Goal: Information Seeking & Learning: Find specific fact

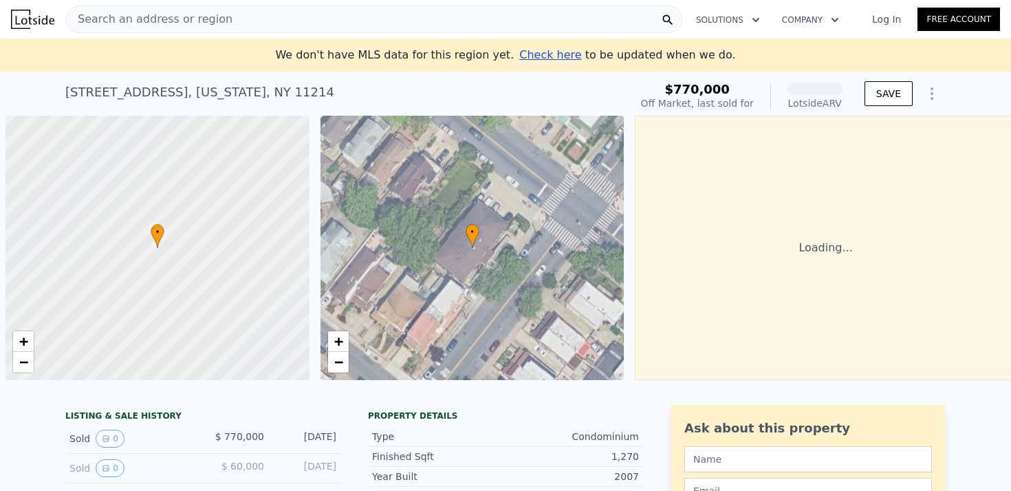
scroll to position [0, 6]
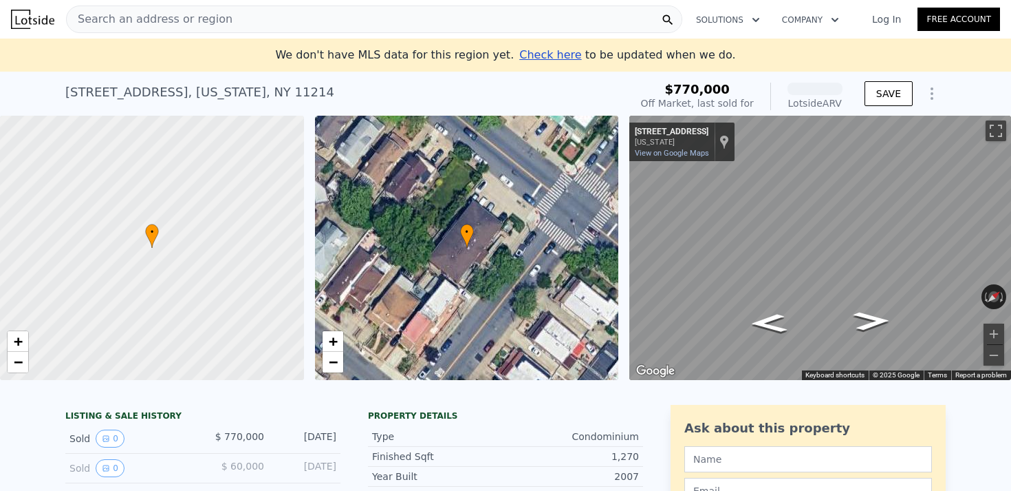
click at [224, 25] on div "Search an address or region" at bounding box center [374, 20] width 616 height 28
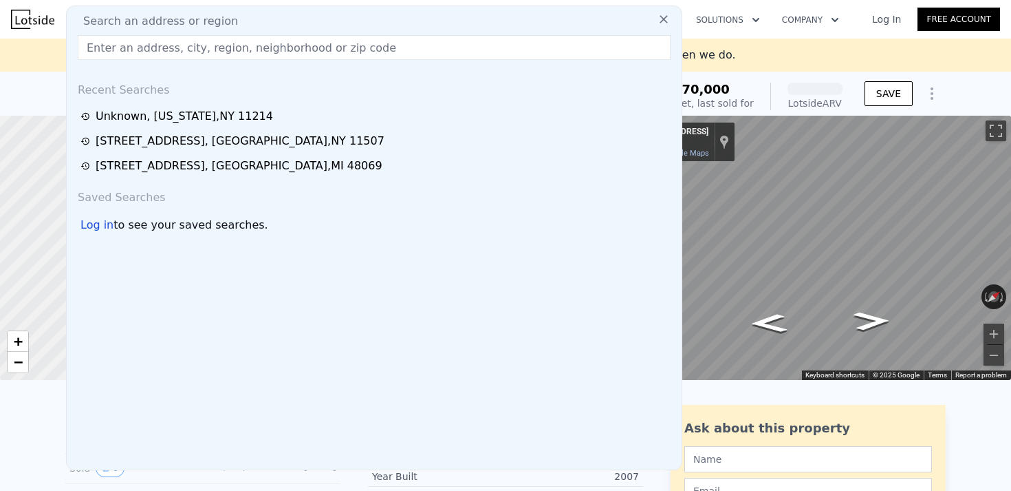
click at [213, 19] on span "Search an address or region" at bounding box center [155, 21] width 166 height 17
click at [185, 49] on input "text" at bounding box center [374, 47] width 593 height 25
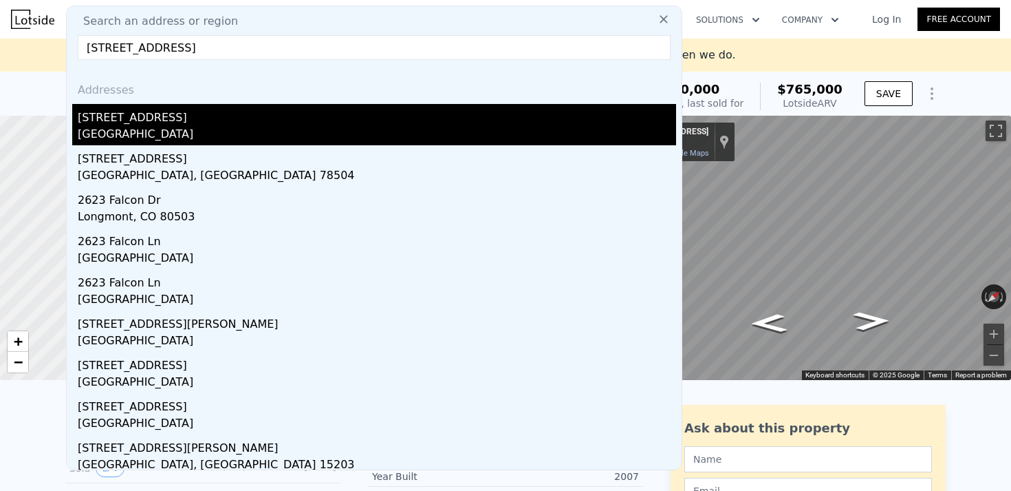
type input "[STREET_ADDRESS]"
click at [171, 135] on div "[GEOGRAPHIC_DATA]" at bounding box center [377, 135] width 599 height 19
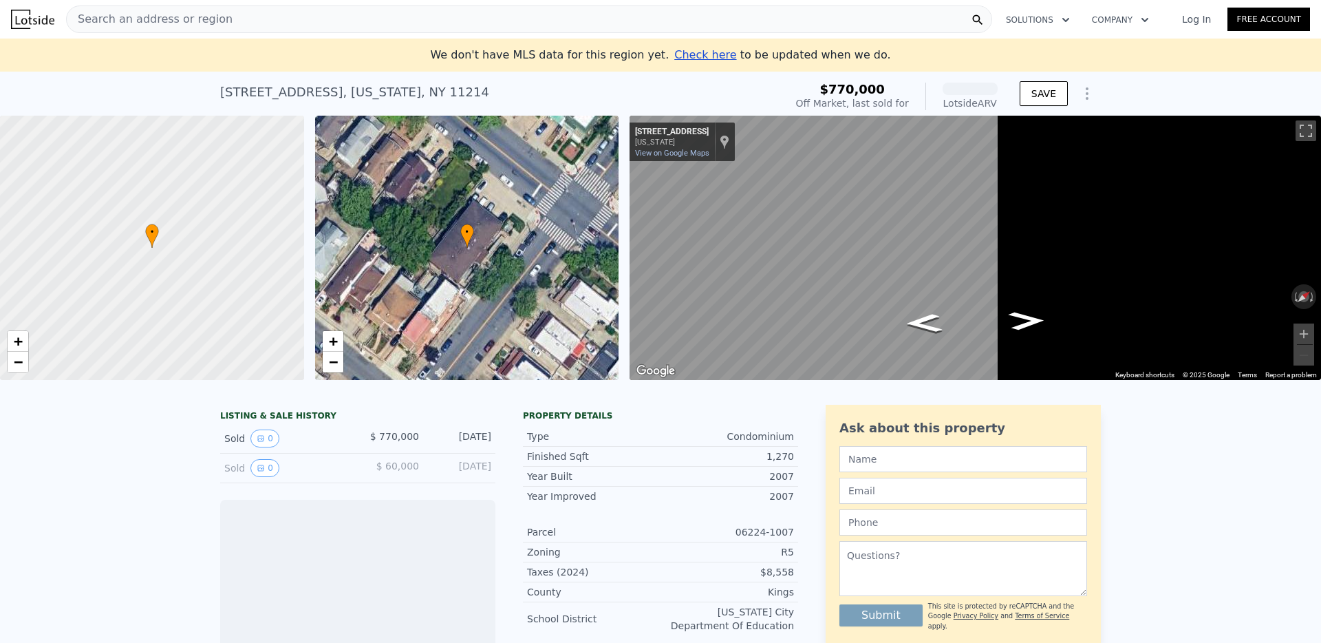
scroll to position [0, 6]
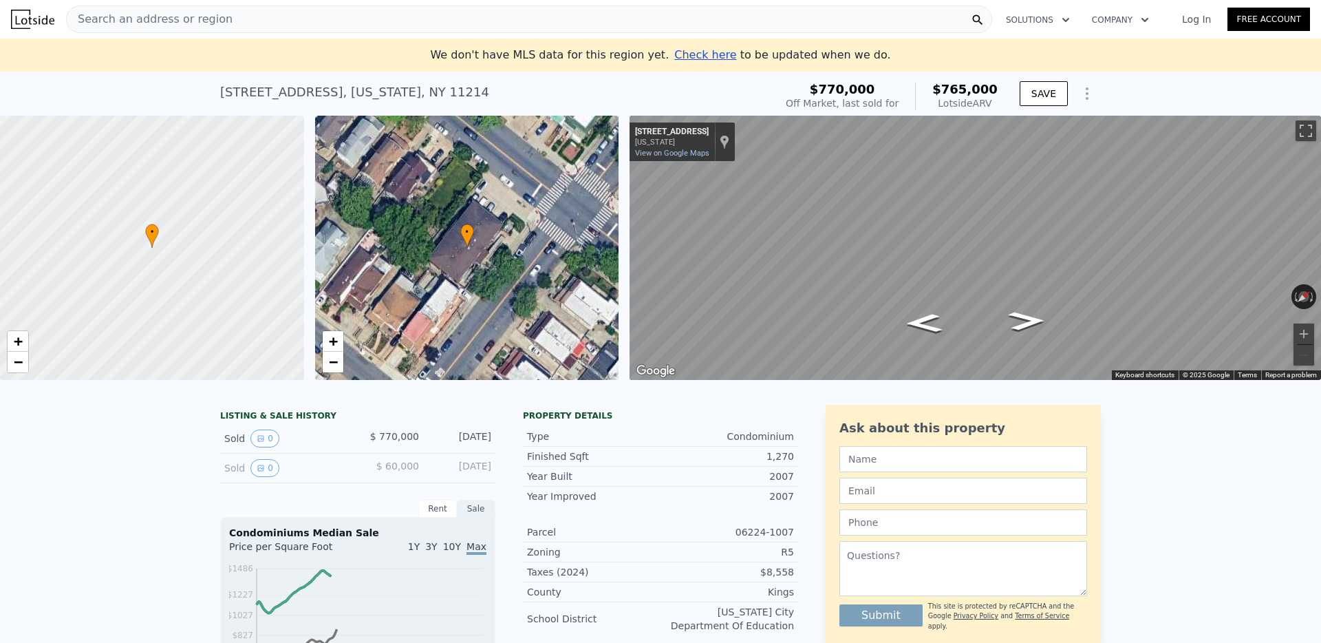
click at [495, 18] on div "Search an address or region" at bounding box center [529, 20] width 926 height 28
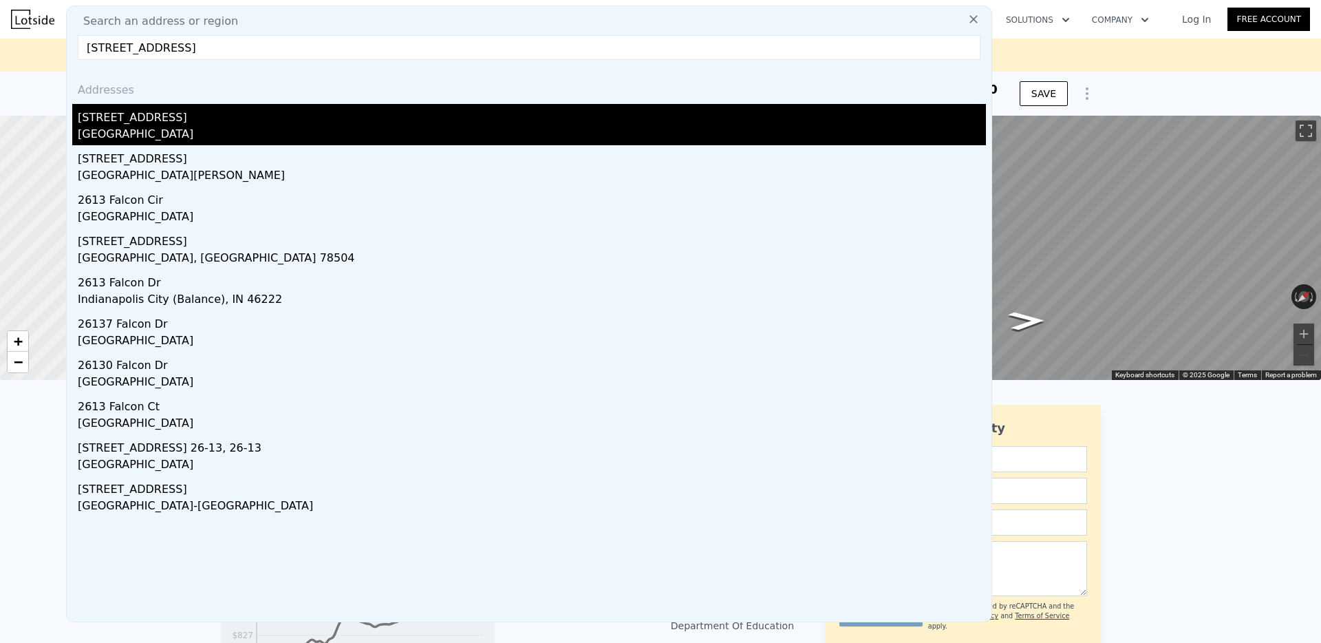
type input "[STREET_ADDRESS]"
click at [194, 135] on div "[GEOGRAPHIC_DATA]" at bounding box center [532, 135] width 908 height 19
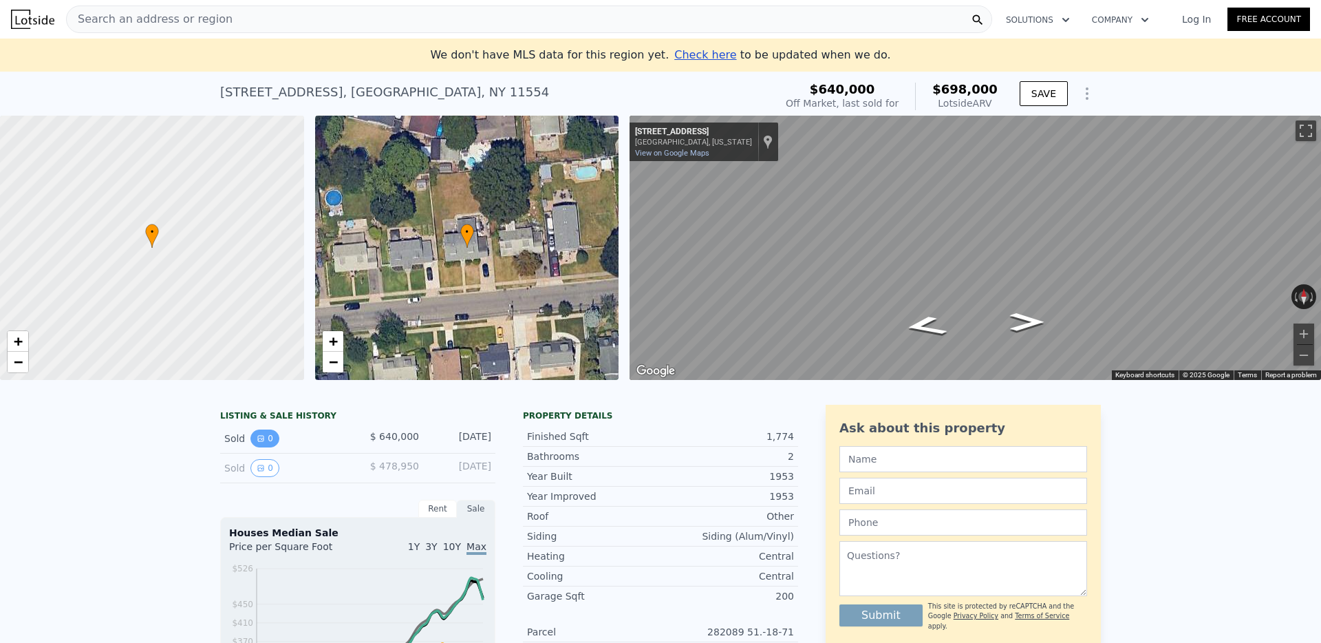
click at [267, 441] on button "0" at bounding box center [264, 438] width 29 height 18
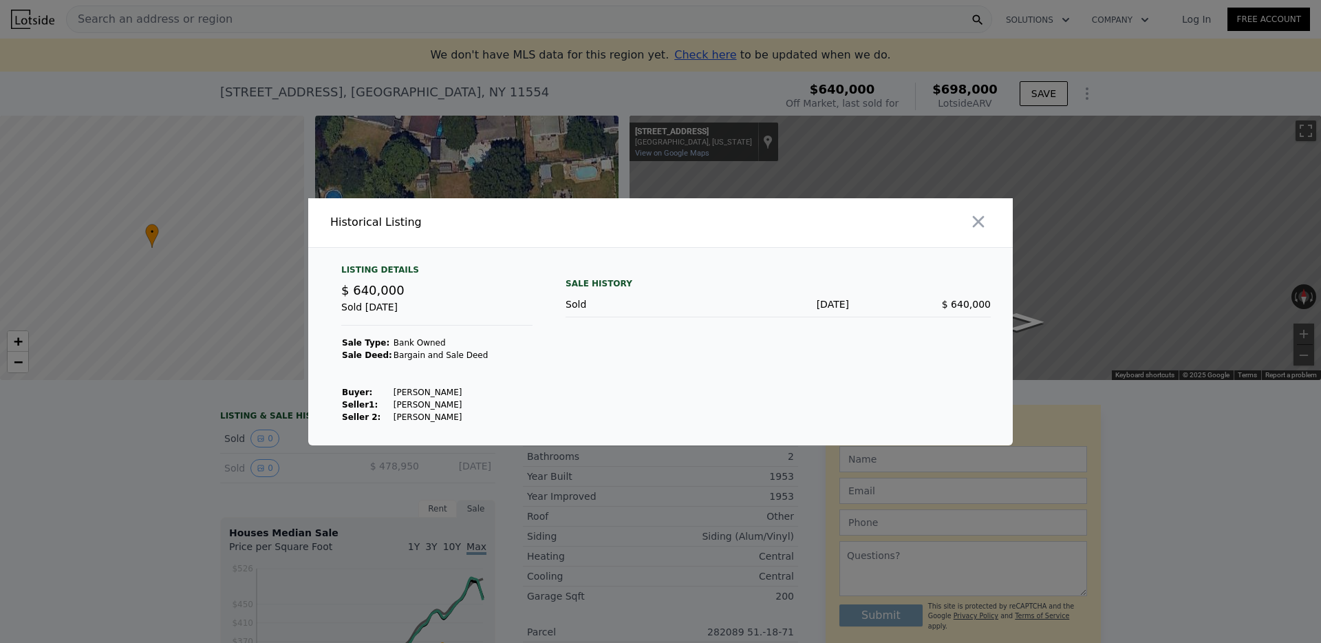
click at [413, 390] on td "[PERSON_NAME]" at bounding box center [441, 392] width 96 height 12
copy td "[PERSON_NAME]"
click at [355, 93] on div at bounding box center [660, 321] width 1321 height 643
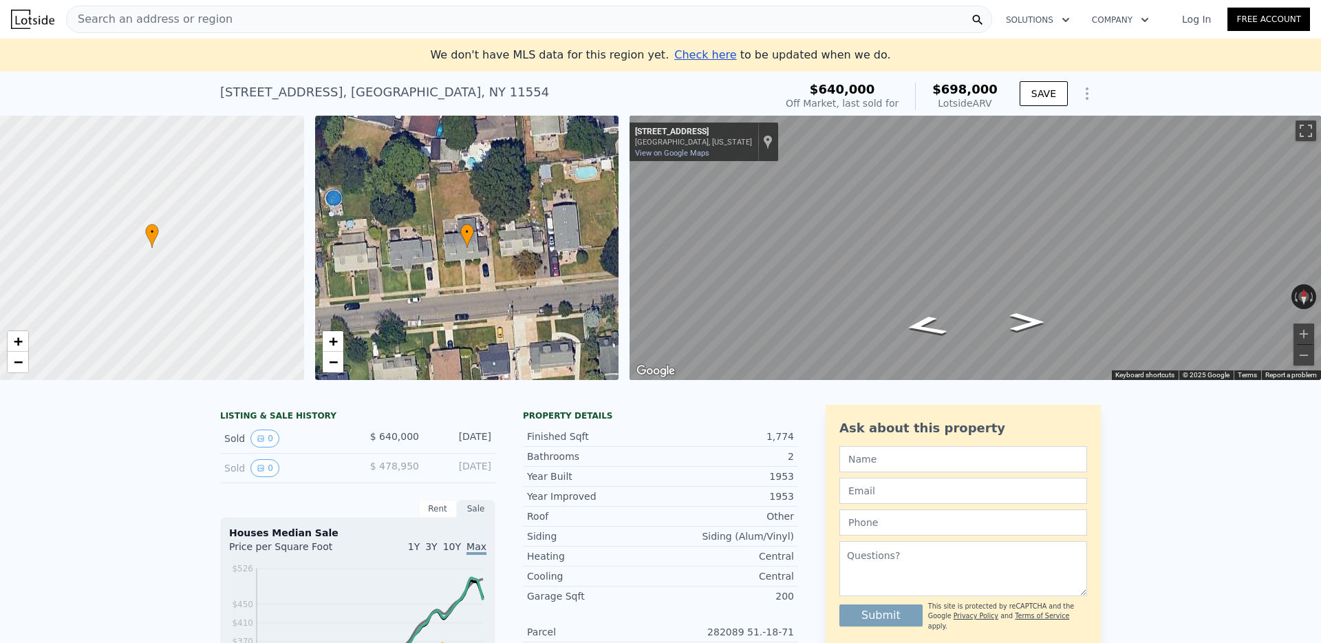
click at [239, 19] on div "Search an address or region" at bounding box center [529, 20] width 926 height 28
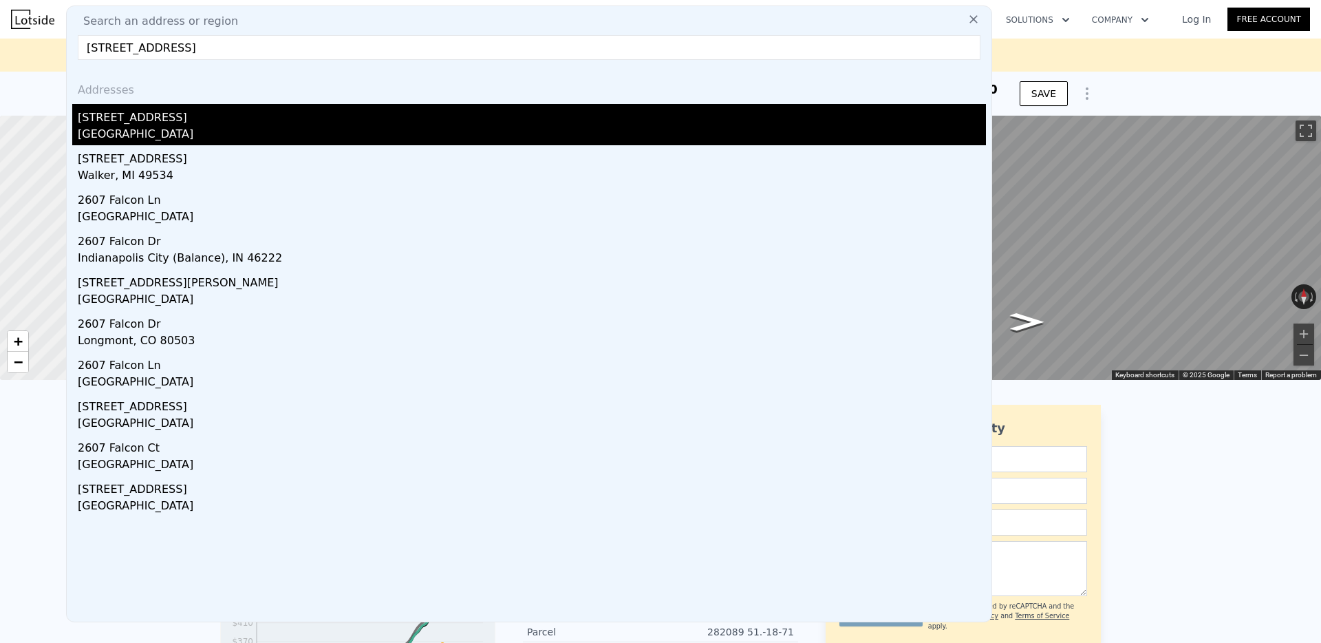
type input "[STREET_ADDRESS]"
click at [149, 125] on div "[STREET_ADDRESS]" at bounding box center [532, 115] width 908 height 22
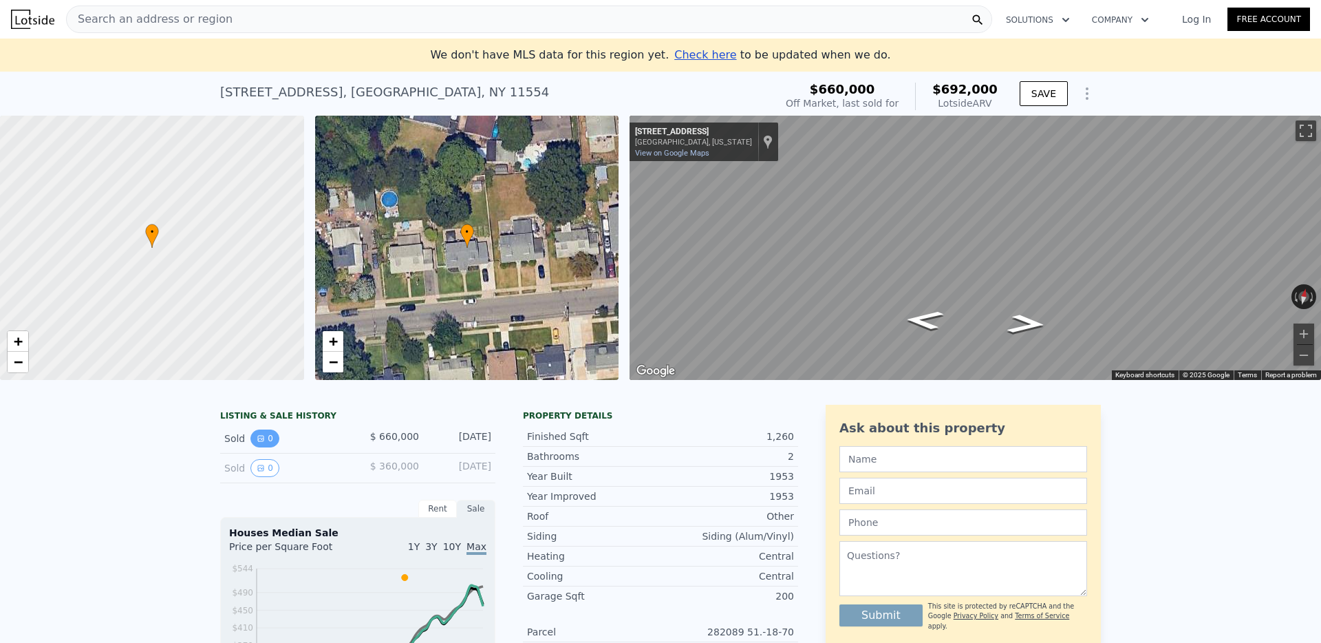
click at [254, 443] on button "0" at bounding box center [264, 438] width 29 height 18
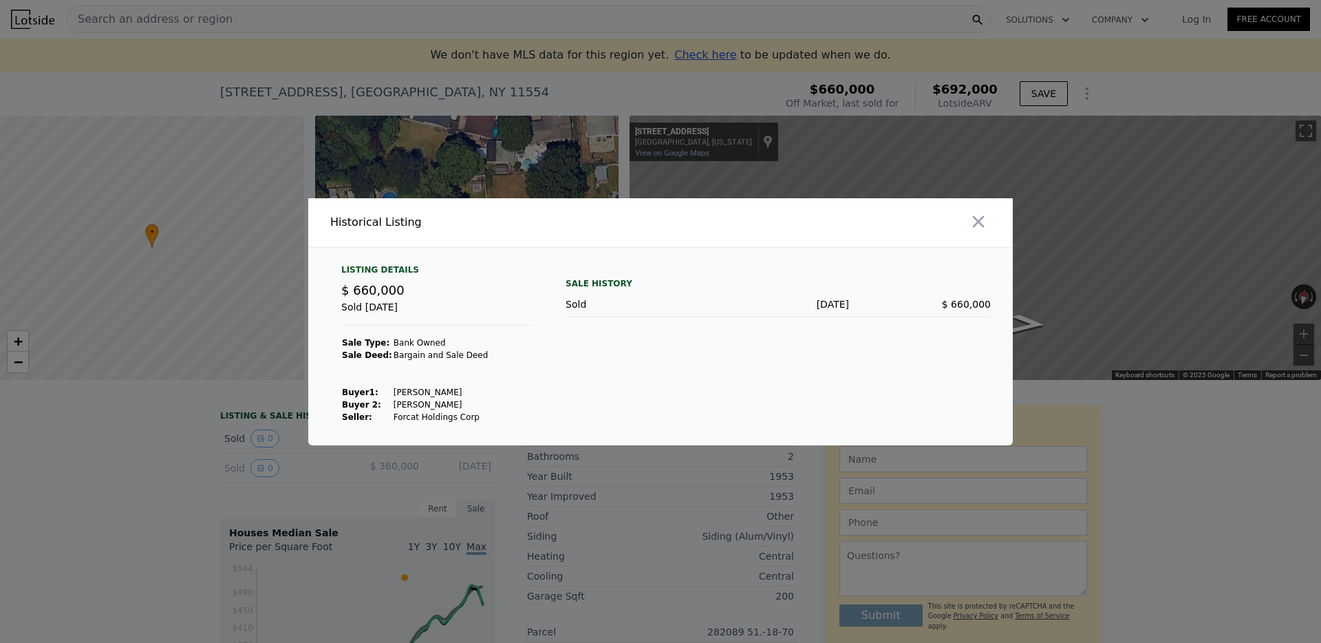
drag, startPoint x: 389, startPoint y: 393, endPoint x: 464, endPoint y: 389, distance: 74.4
click at [464, 389] on td "[PERSON_NAME]" at bounding box center [441, 392] width 96 height 12
copy td "[PERSON_NAME]"
click at [980, 215] on icon "button" at bounding box center [978, 221] width 19 height 19
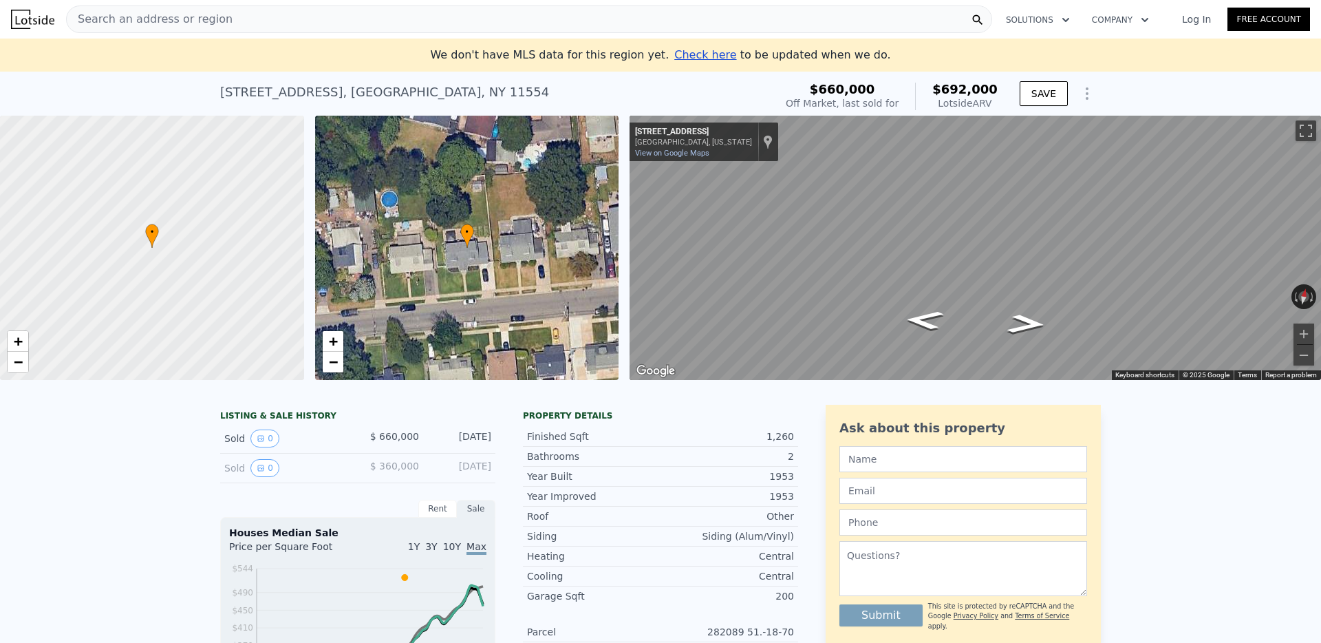
click at [393, 23] on div "Search an address or region" at bounding box center [529, 20] width 926 height 28
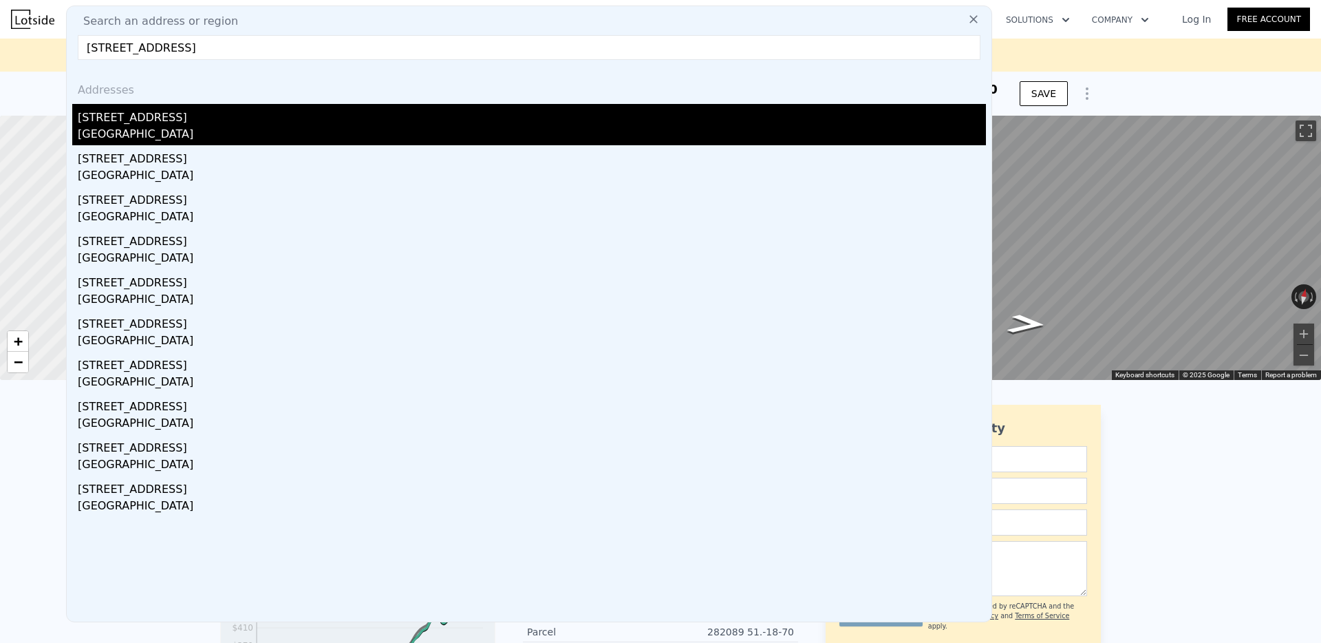
type input "[STREET_ADDRESS]"
click at [193, 131] on div "[GEOGRAPHIC_DATA]" at bounding box center [532, 135] width 908 height 19
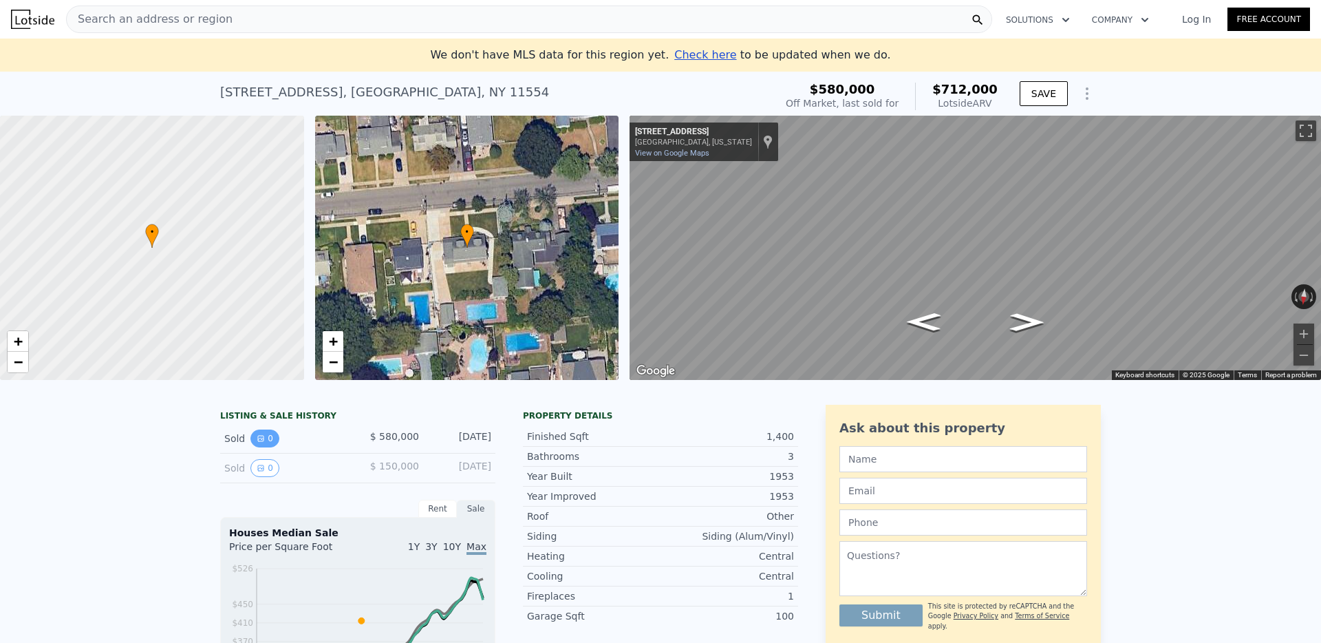
click at [265, 431] on button "0" at bounding box center [264, 438] width 29 height 18
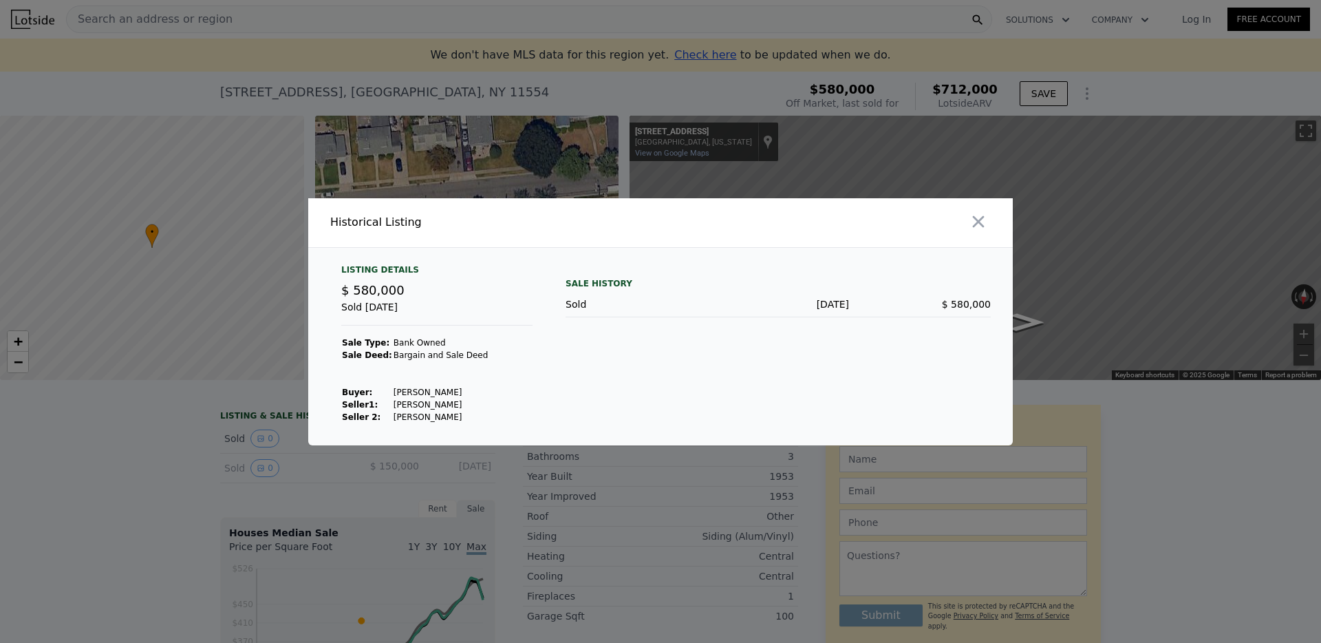
drag, startPoint x: 444, startPoint y: 390, endPoint x: 387, endPoint y: 391, distance: 57.1
click at [393, 391] on td "[PERSON_NAME]" at bounding box center [441, 392] width 96 height 12
copy td "[PERSON_NAME]"
drag, startPoint x: 298, startPoint y: 43, endPoint x: 298, endPoint y: 15, distance: 27.5
click at [298, 38] on div at bounding box center [660, 321] width 1321 height 643
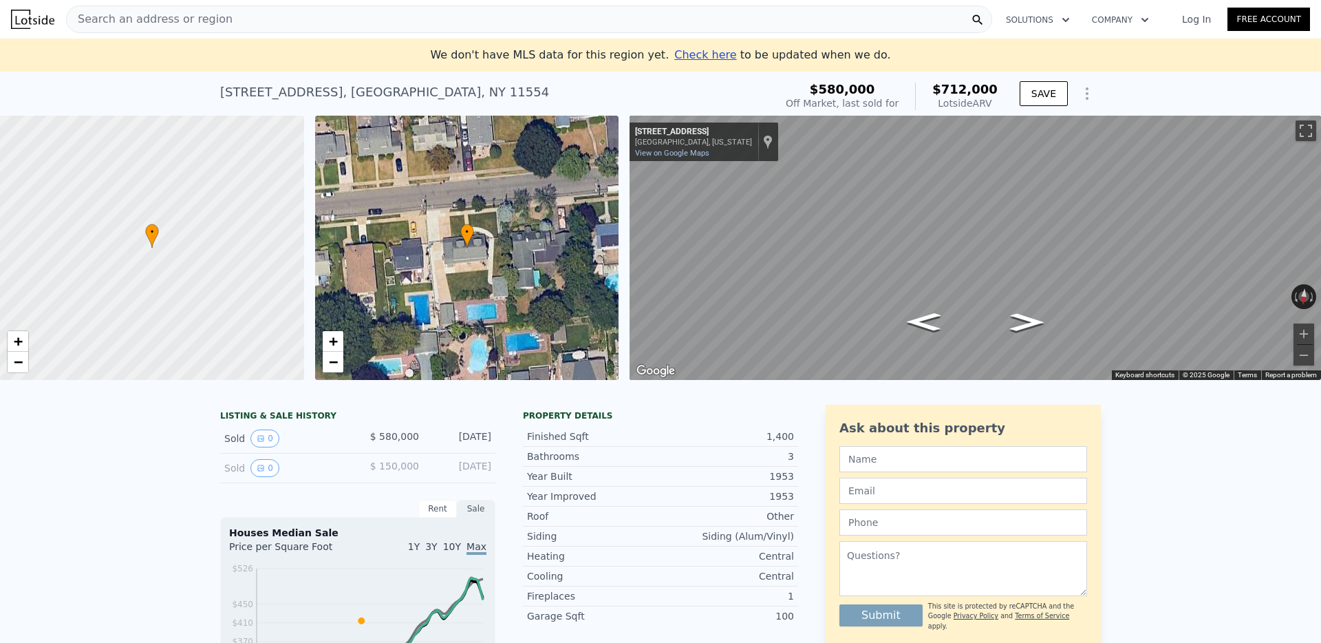
click at [299, 18] on div "Search an address or region" at bounding box center [529, 20] width 926 height 28
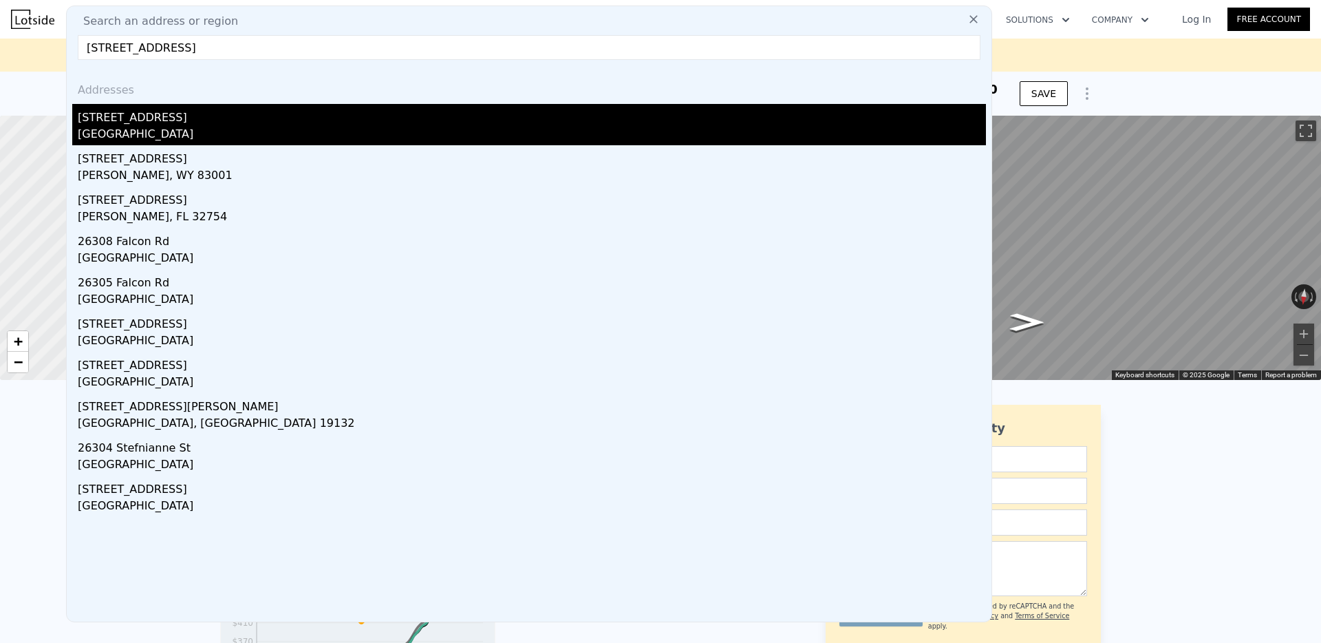
type input "[STREET_ADDRESS]"
click at [118, 132] on div "[GEOGRAPHIC_DATA]" at bounding box center [532, 135] width 908 height 19
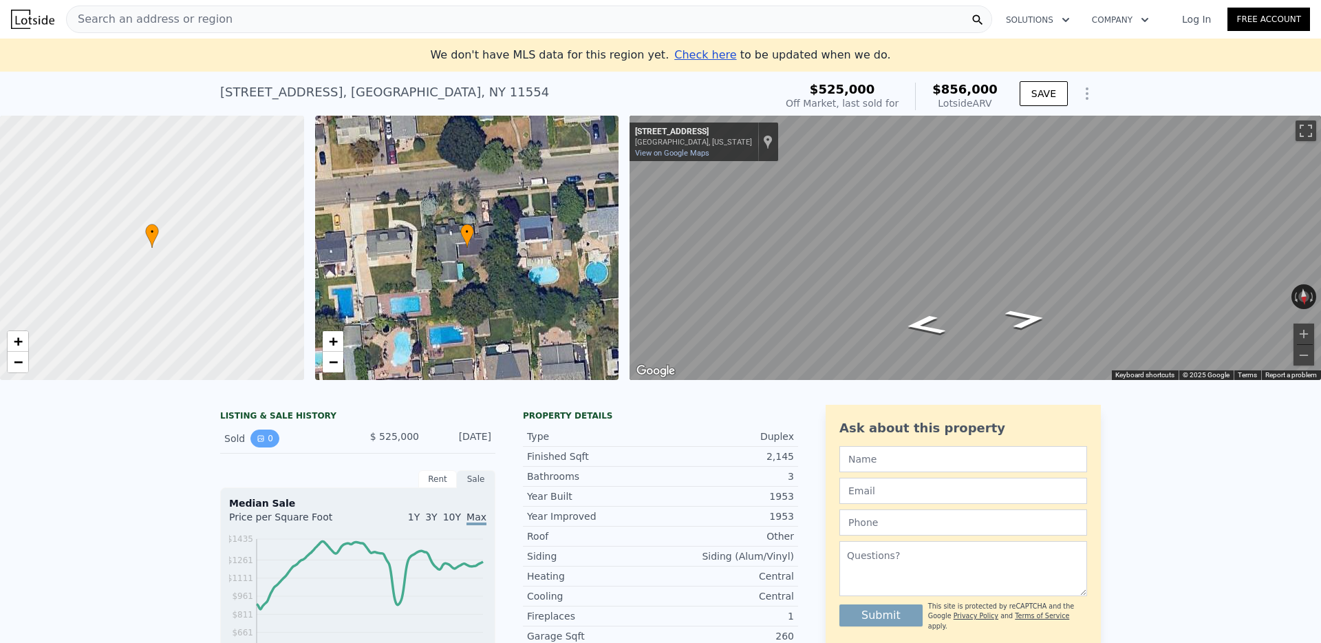
click at [261, 442] on icon "View historical data" at bounding box center [261, 438] width 8 height 8
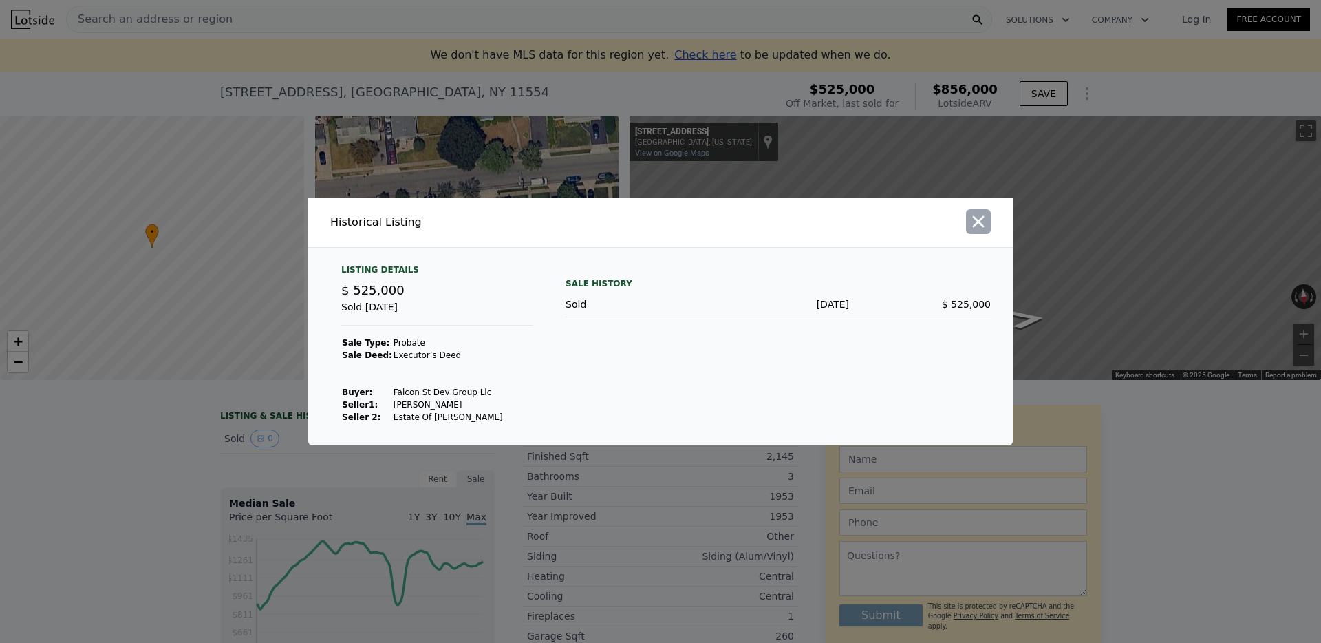
click at [983, 219] on icon "button" at bounding box center [978, 221] width 19 height 19
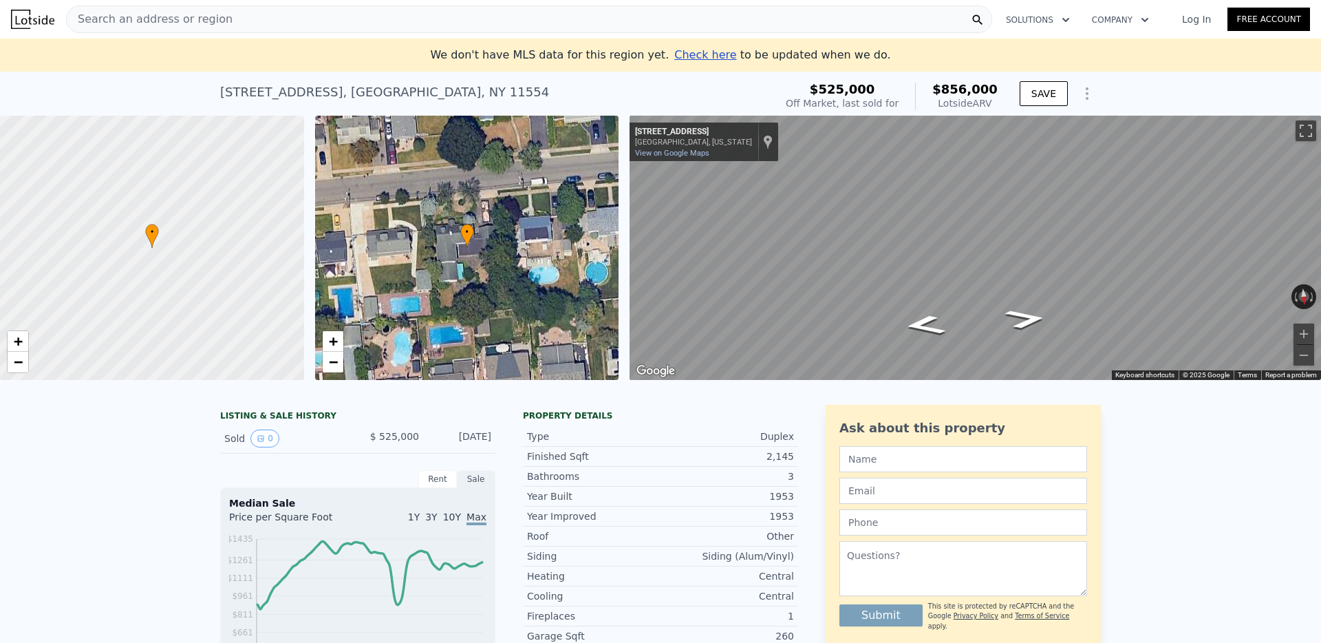
scroll to position [0, 6]
type input "1"
type input "3"
type input "1050"
type input "1833"
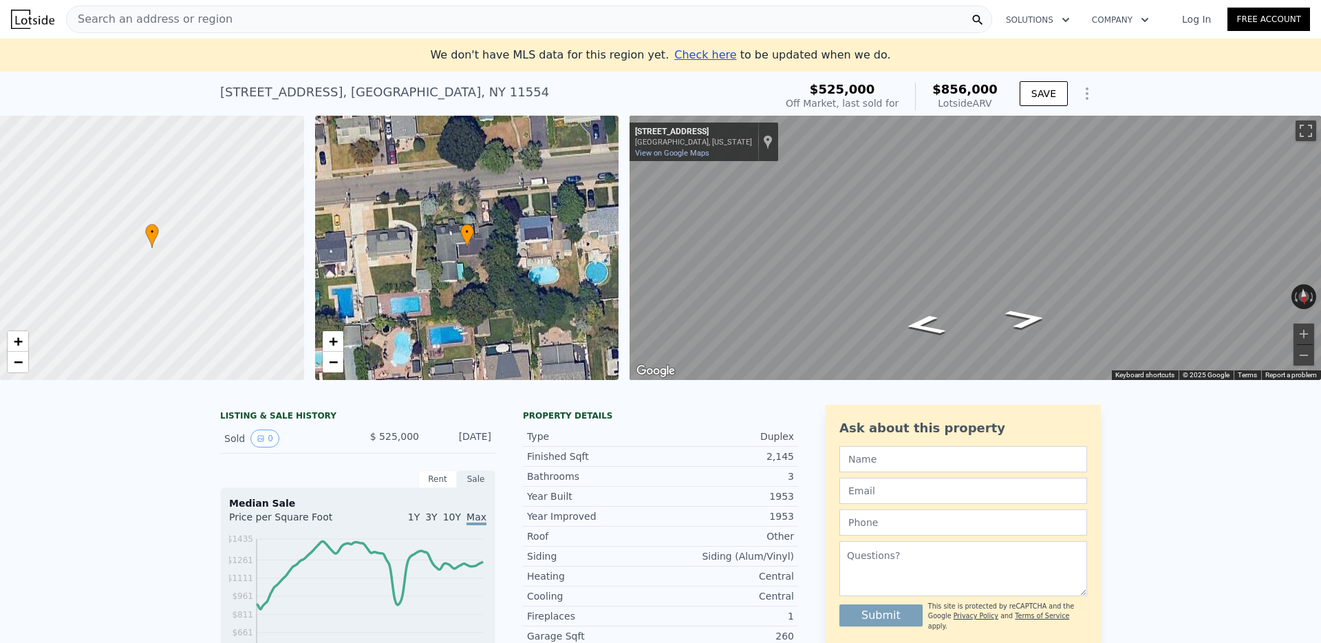
type input "5917"
checkbox input "true"
type input "$ 712,000"
type input "$ 41,580"
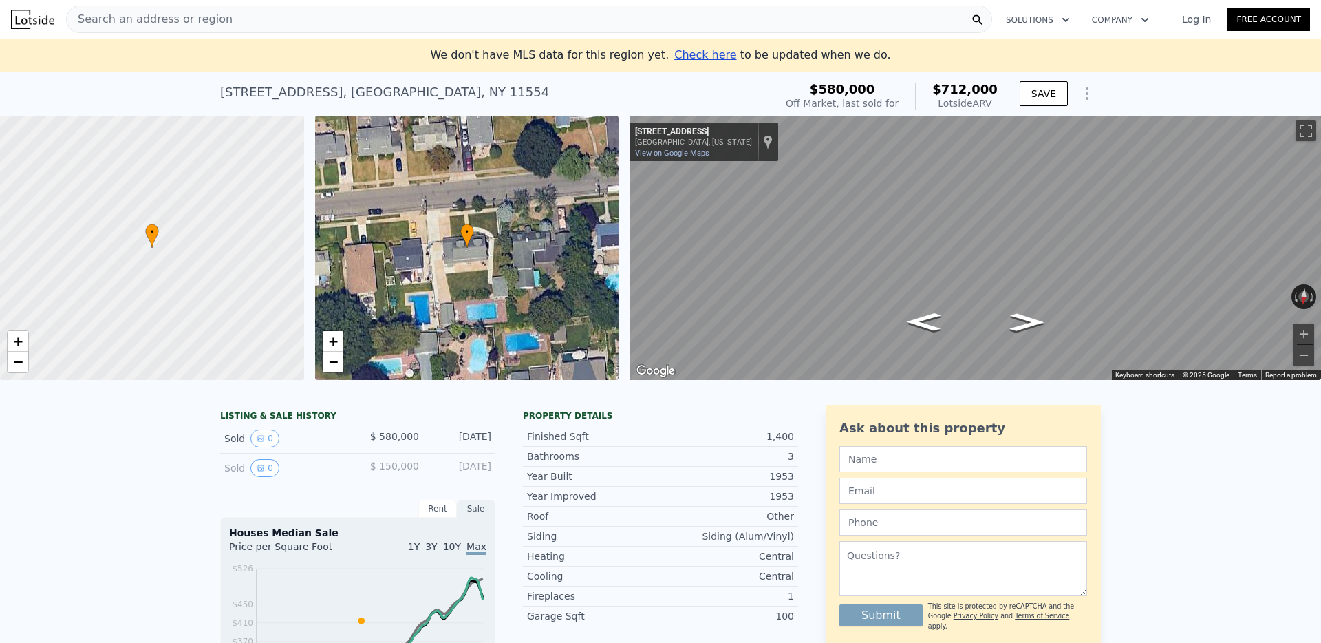
click at [200, 23] on span "Search an address or region" at bounding box center [150, 19] width 166 height 17
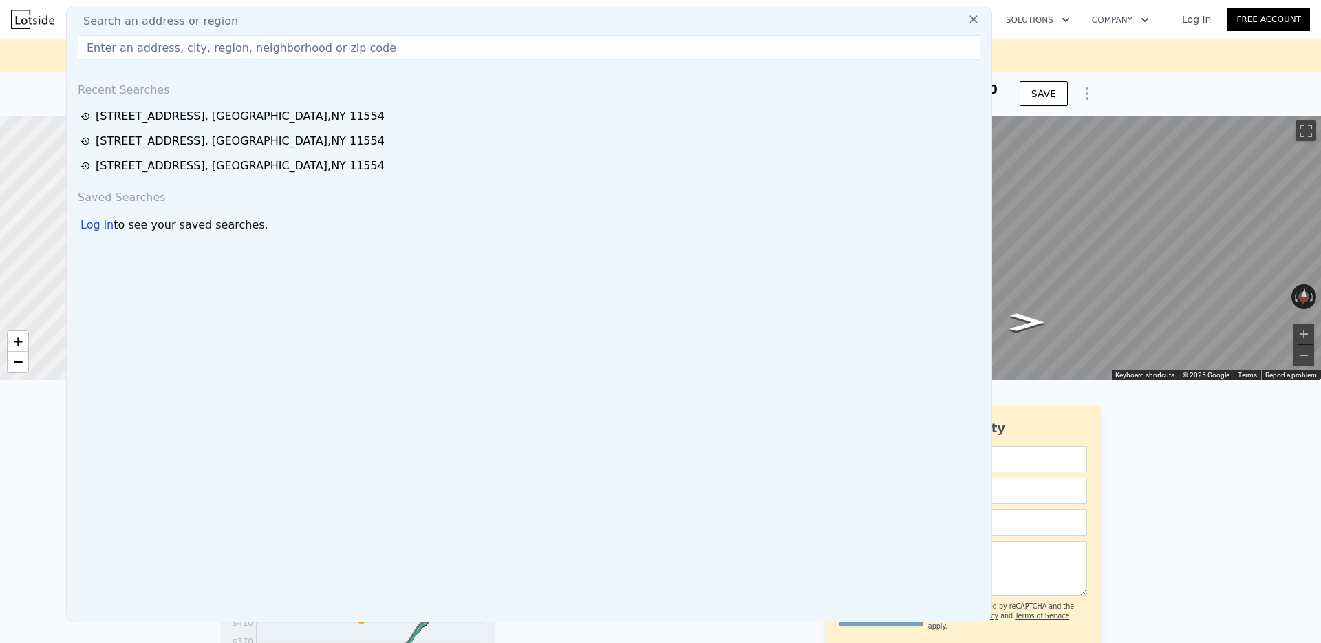
click at [171, 54] on input "text" at bounding box center [529, 47] width 903 height 25
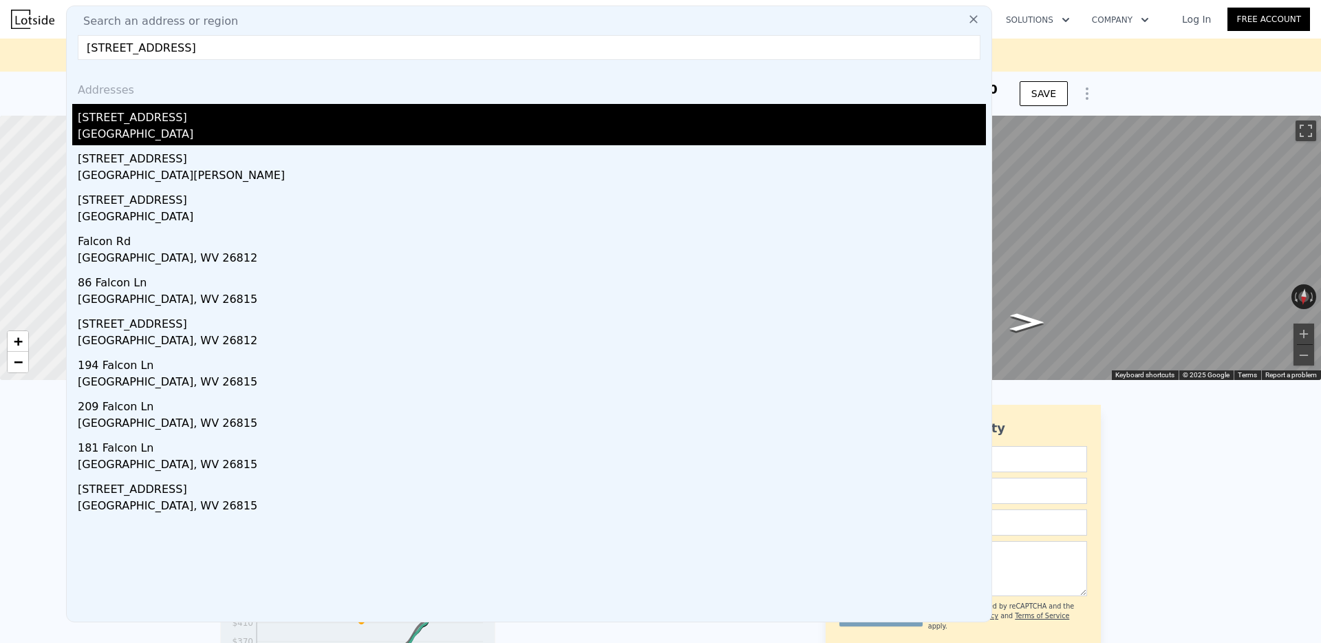
type input "[STREET_ADDRESS]"
click at [171, 118] on div "[STREET_ADDRESS]" at bounding box center [532, 115] width 908 height 22
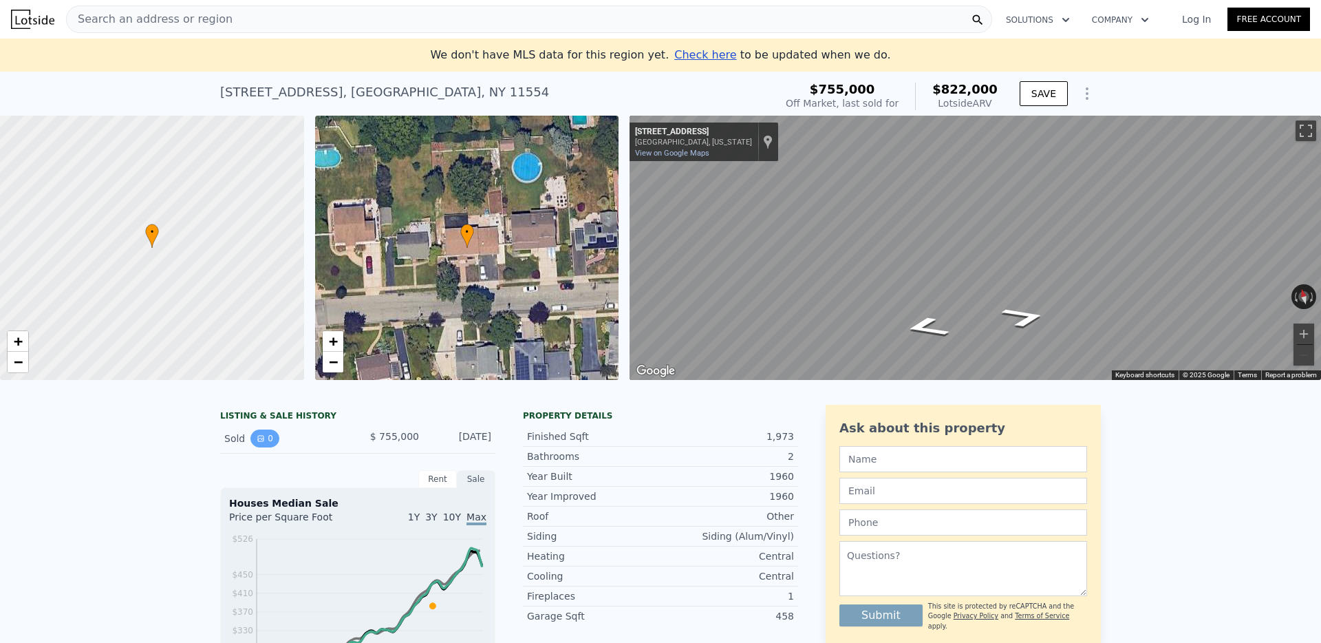
click at [267, 434] on button "0" at bounding box center [264, 438] width 29 height 18
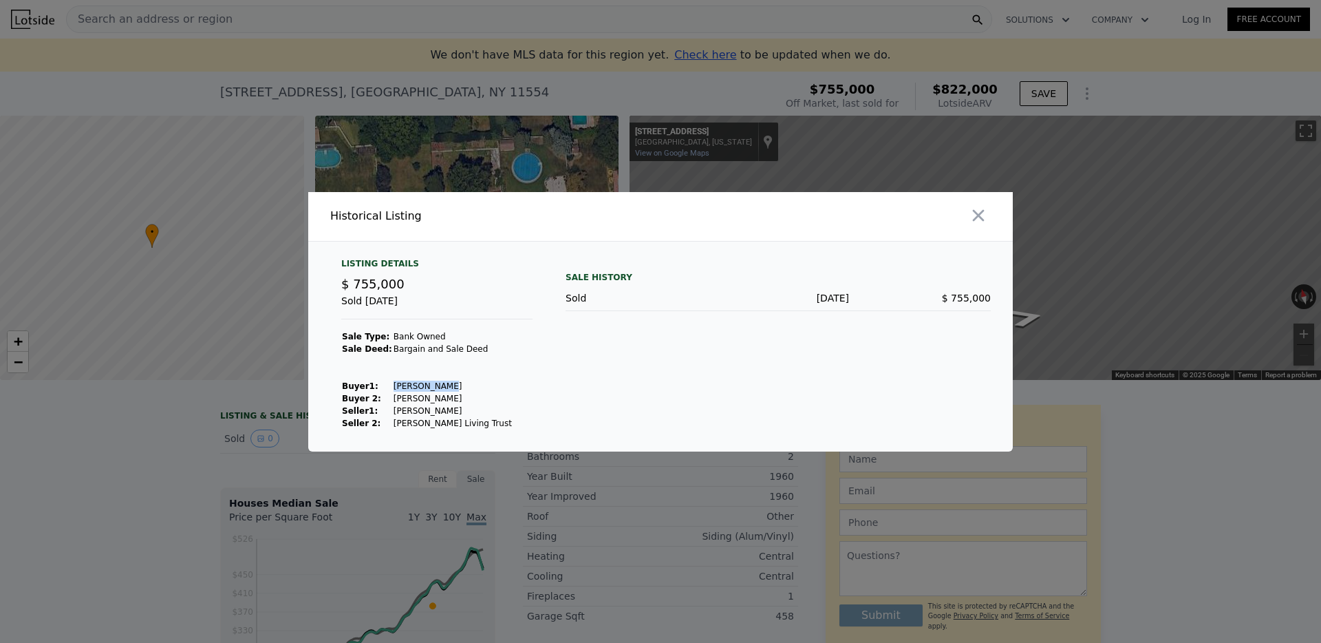
drag, startPoint x: 449, startPoint y: 387, endPoint x: 382, endPoint y: 390, distance: 67.5
click at [382, 390] on tr "Buyer 1 : [PERSON_NAME]" at bounding box center [426, 386] width 171 height 12
copy tr "[PERSON_NAME]"
click at [976, 218] on icon "button" at bounding box center [978, 215] width 19 height 19
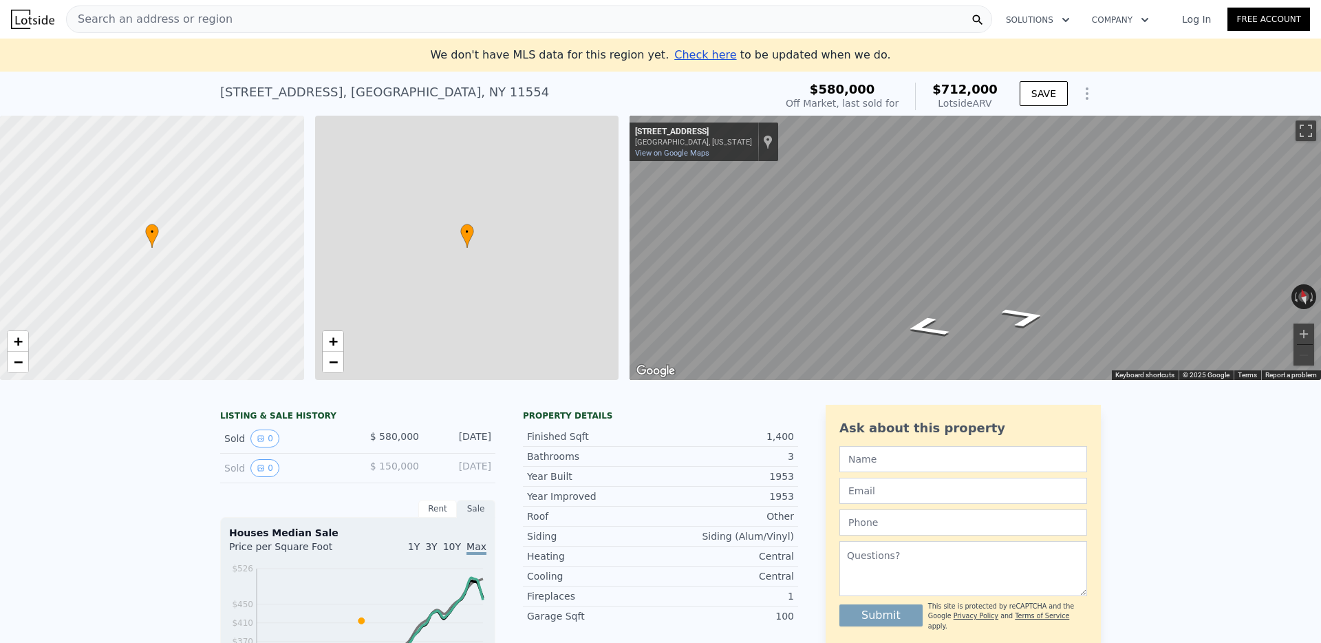
type input "1"
type input "1050"
type input "1833"
type input "5917"
type input "8250"
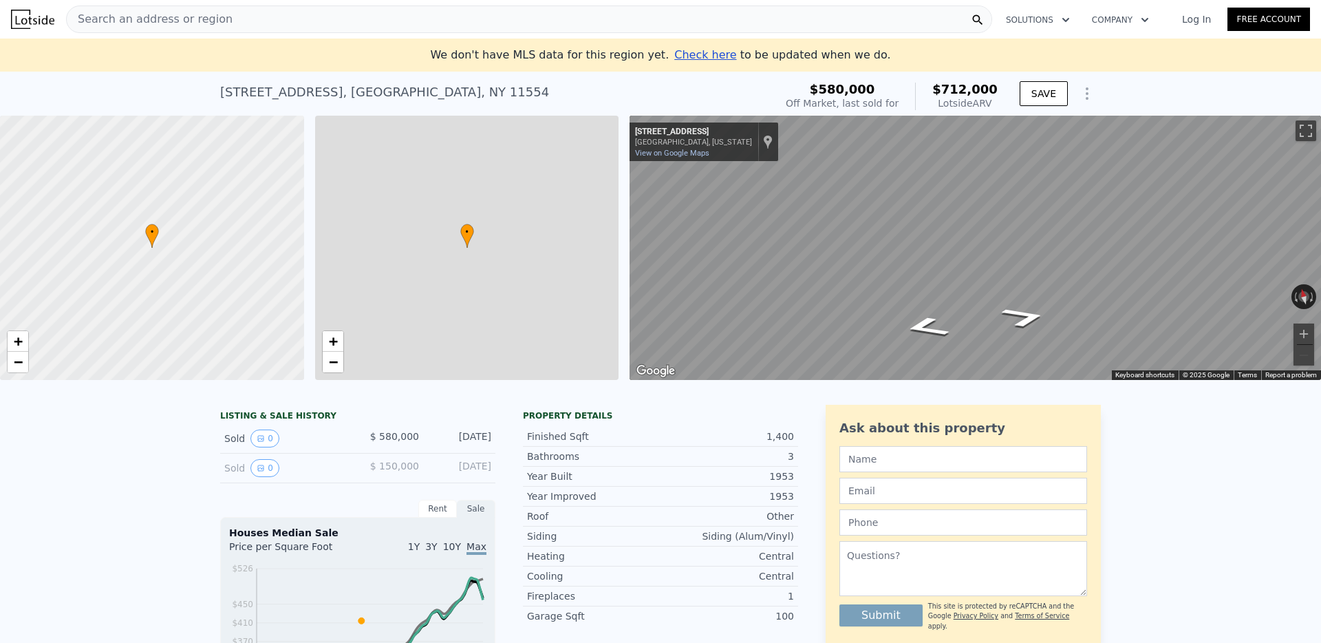
checkbox input "false"
type input "$ 712,000"
type input "$ 41,580"
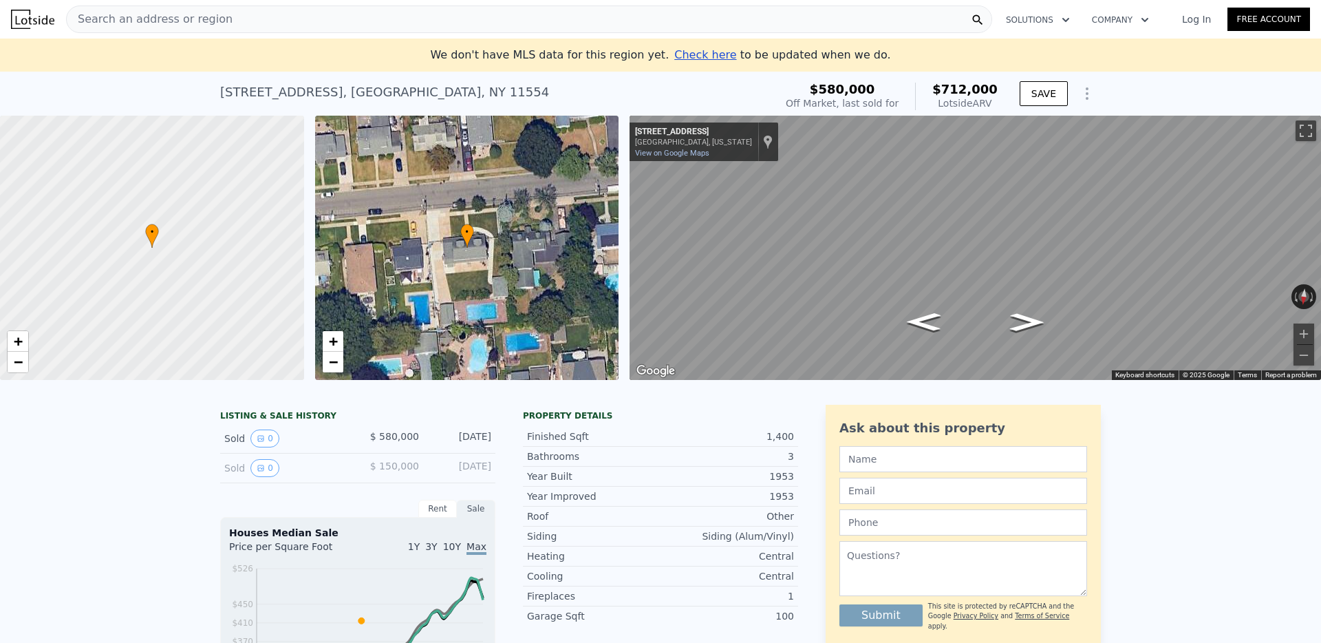
type input "2"
type input "1612"
type input "4000"
type input "8000"
type input "$ 692,000"
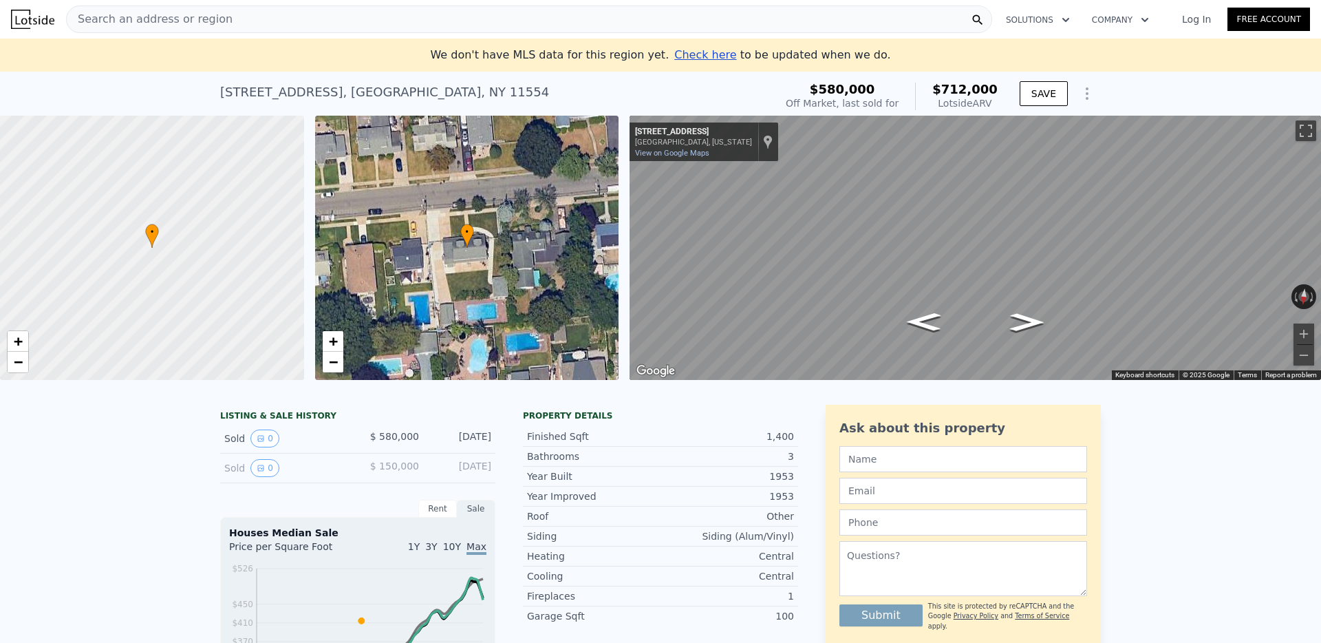
type input "-$ 61,751"
checkbox input "true"
